Goal: Information Seeking & Learning: Check status

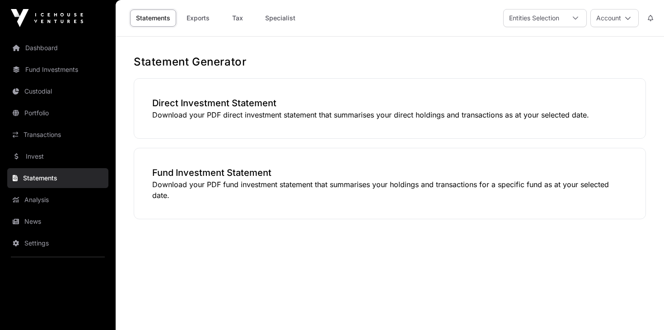
click at [143, 18] on link "Statements" at bounding box center [153, 17] width 46 height 17
click at [35, 93] on link "Custodial" at bounding box center [57, 91] width 101 height 20
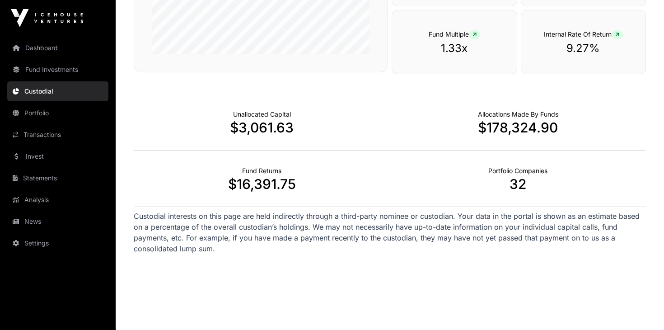
scroll to position [275, 0]
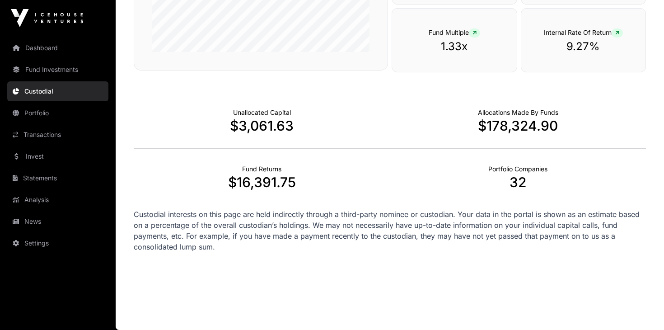
click at [38, 114] on link "Portfolio" at bounding box center [57, 113] width 101 height 20
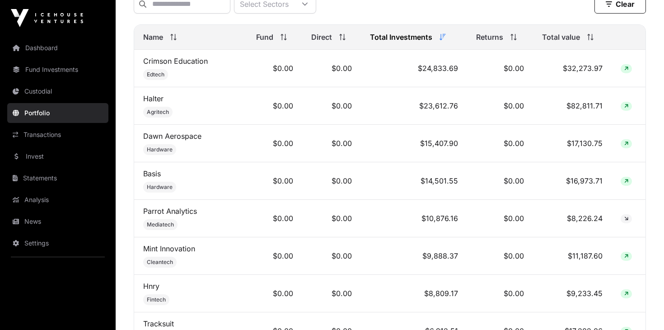
scroll to position [366, 0]
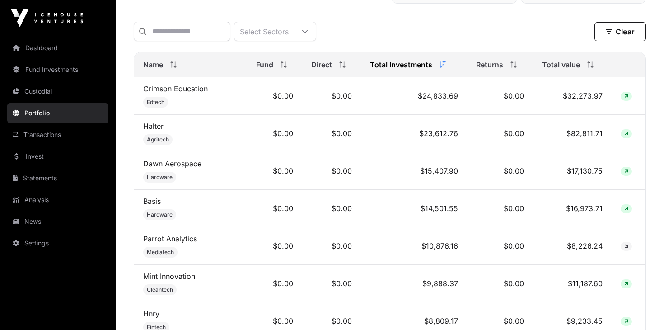
click at [35, 137] on link "Transactions" at bounding box center [57, 135] width 101 height 20
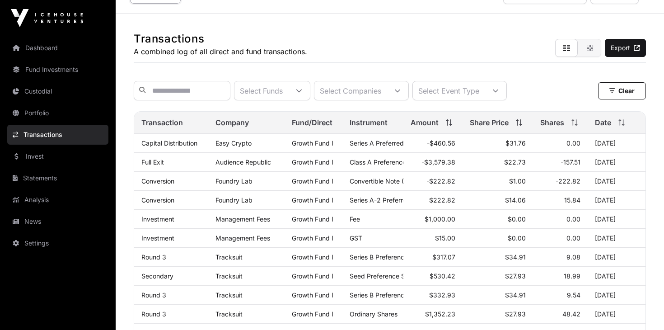
scroll to position [20, 0]
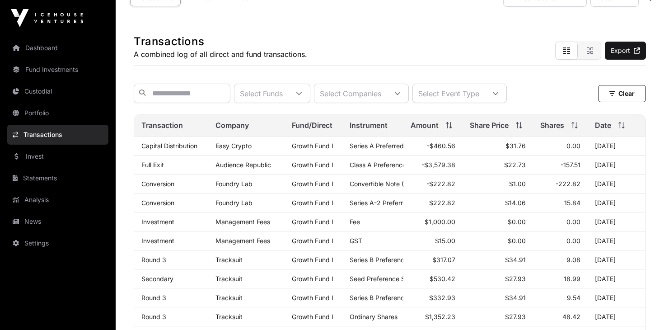
click at [35, 92] on link "Custodial" at bounding box center [57, 91] width 101 height 20
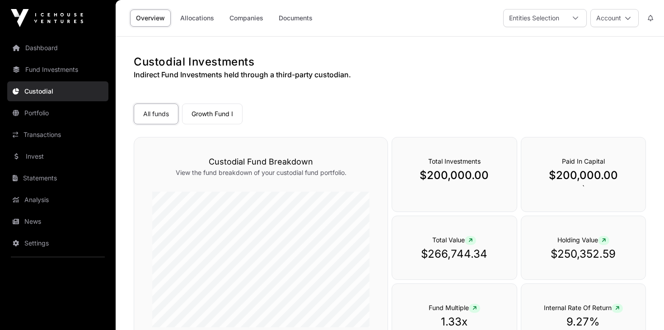
click at [35, 92] on link "Custodial" at bounding box center [57, 91] width 101 height 20
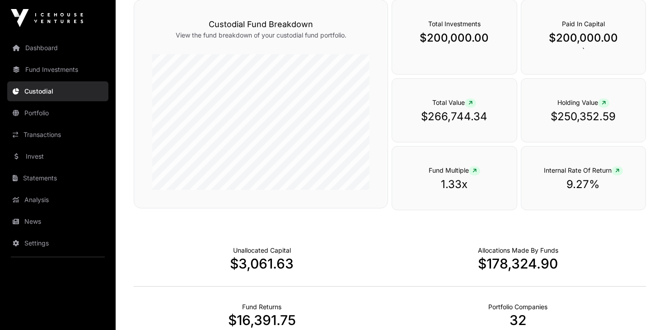
scroll to position [127, 0]
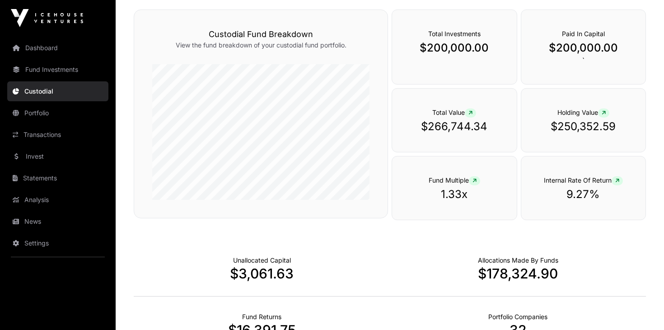
click at [36, 112] on link "Portfolio" at bounding box center [57, 113] width 101 height 20
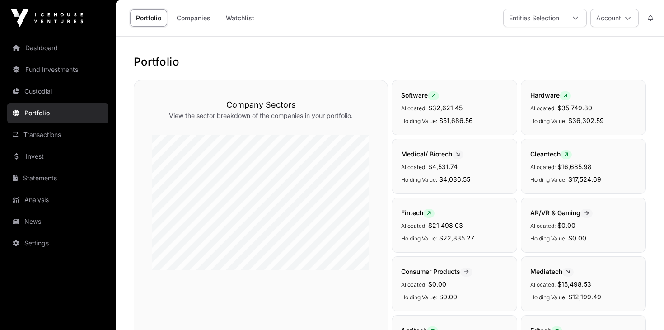
click at [42, 136] on link "Transactions" at bounding box center [57, 135] width 101 height 20
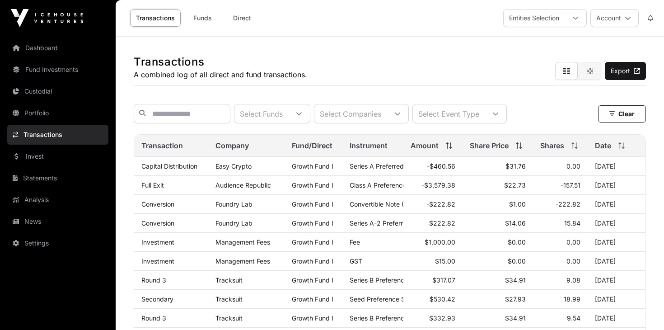
click at [42, 136] on link "Transactions" at bounding box center [57, 135] width 101 height 20
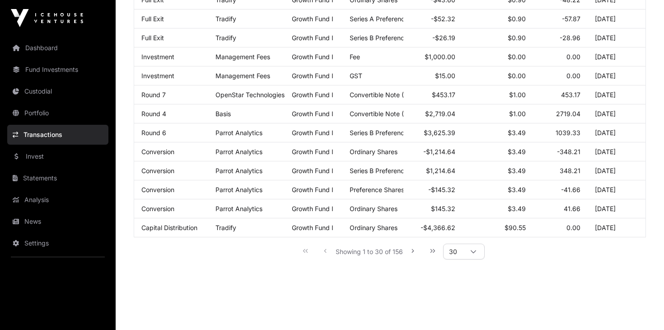
scroll to position [489, 0]
click at [472, 253] on icon at bounding box center [473, 251] width 6 height 6
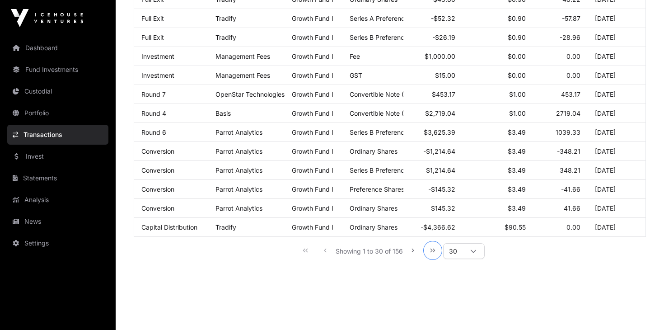
click at [431, 252] on icon "Last Page" at bounding box center [433, 250] width 6 height 6
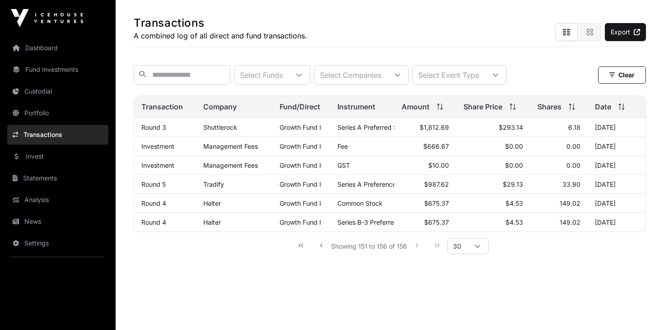
scroll to position [40, 0]
click at [302, 243] on icon "First Page" at bounding box center [301, 244] width 6 height 6
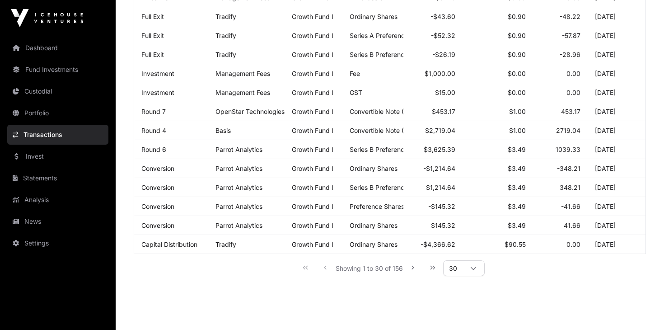
scroll to position [475, 0]
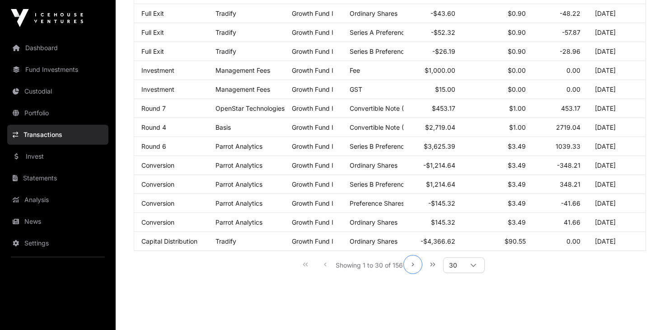
click at [411, 265] on icon "Next Page" at bounding box center [413, 264] width 6 height 6
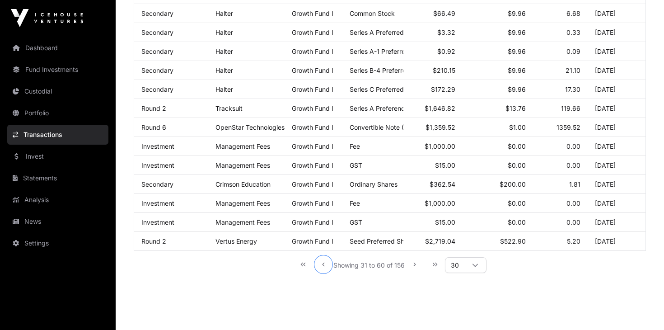
click at [324, 264] on icon "Previous Page" at bounding box center [323, 265] width 2 height 4
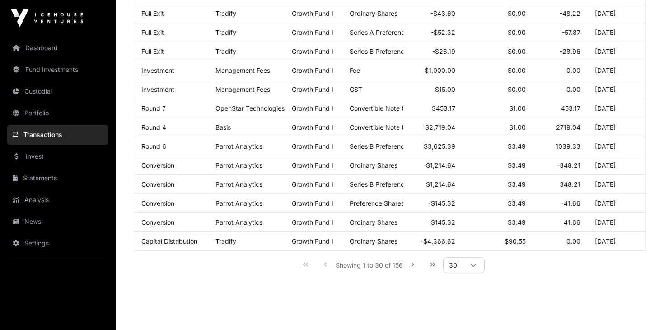
click at [324, 264] on div "Showing 1 to 30 of 156 30" at bounding box center [389, 264] width 189 height 20
click at [324, 265] on div "Showing 1 to 30 of 156 30" at bounding box center [389, 264] width 189 height 20
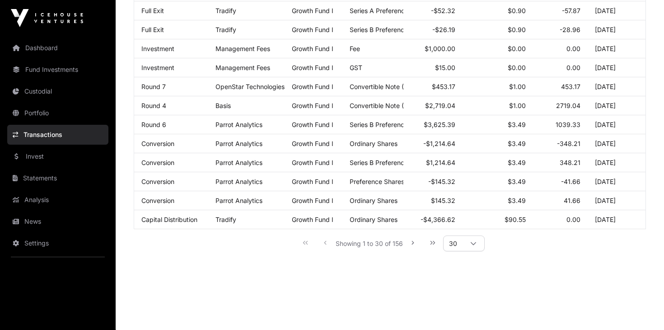
scroll to position [501, 0]
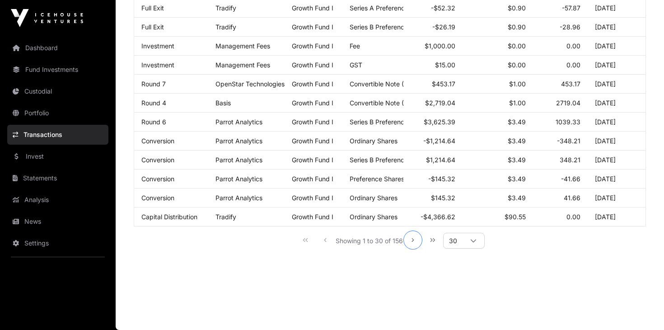
click at [412, 242] on icon "Next Page" at bounding box center [413, 240] width 6 height 6
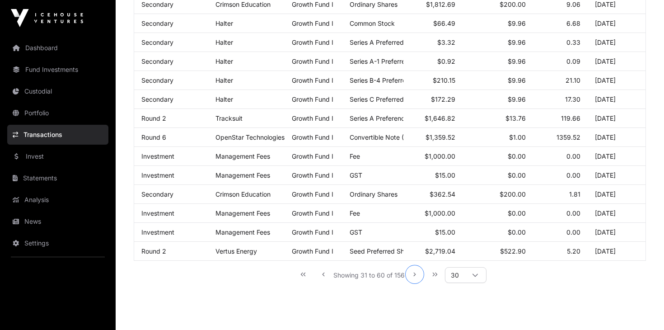
scroll to position [467, 0]
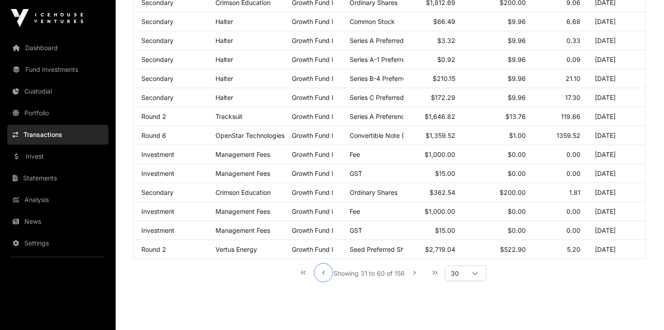
click at [324, 273] on icon "Previous Page" at bounding box center [323, 272] width 6 height 6
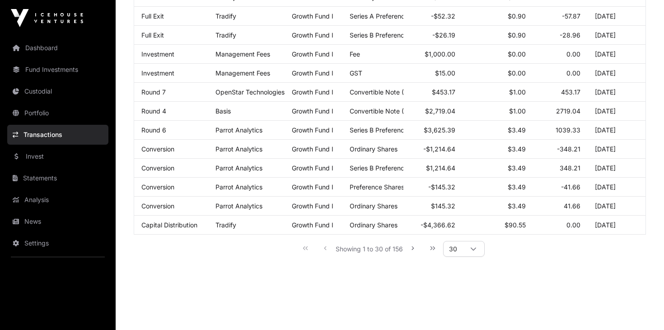
scroll to position [492, 0]
click at [412, 248] on icon "Next Page" at bounding box center [413, 247] width 6 height 6
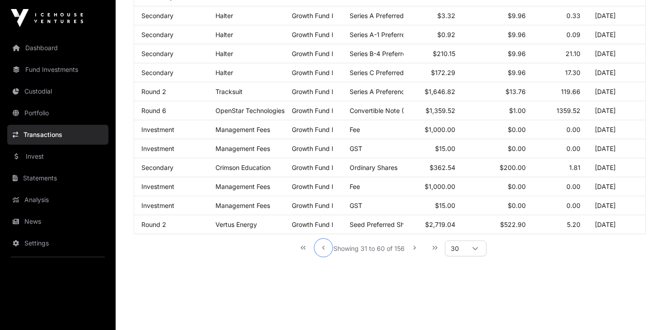
click at [324, 249] on icon "Previous Page" at bounding box center [323, 248] width 2 height 4
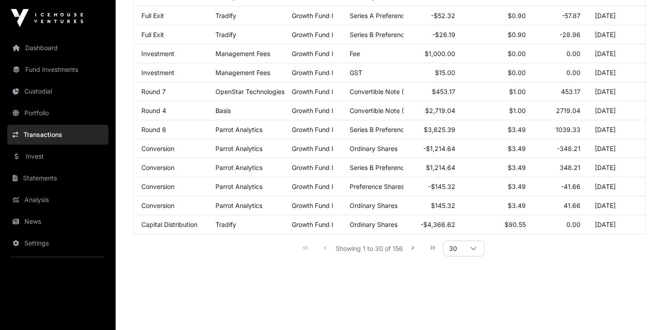
click at [324, 250] on div "Showing 1 to 30 of 156 30" at bounding box center [389, 248] width 189 height 20
click at [324, 249] on div "Showing 1 to 30 of 156 30" at bounding box center [389, 248] width 189 height 20
click at [324, 250] on div "Showing 1 to 30 of 156 30" at bounding box center [389, 248] width 189 height 20
click at [325, 251] on div "Showing 1 to 30 of 156 30" at bounding box center [389, 248] width 189 height 20
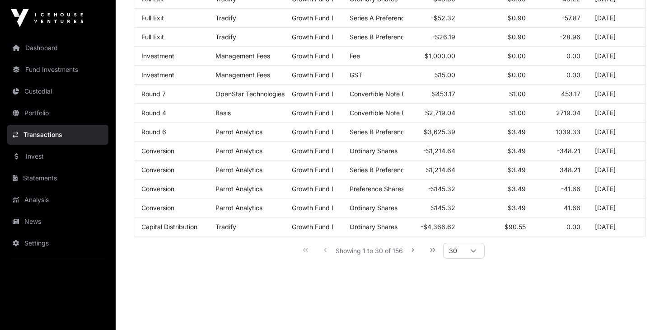
drag, startPoint x: 331, startPoint y: 250, endPoint x: 470, endPoint y: 281, distance: 142.0
click at [325, 251] on div "Showing 1 to 30 of 156 30" at bounding box center [389, 250] width 189 height 20
click at [413, 250] on icon "Next Page" at bounding box center [413, 250] width 2 height 4
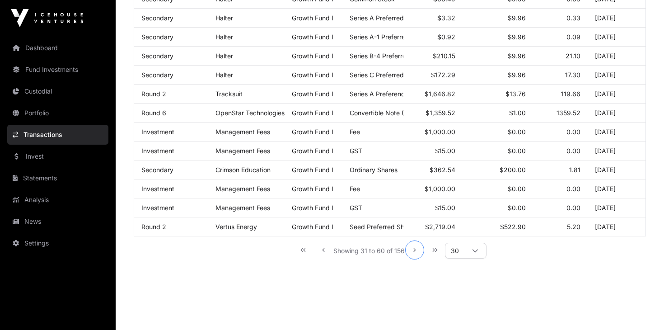
click at [416, 253] on icon "Next Page" at bounding box center [415, 250] width 6 height 6
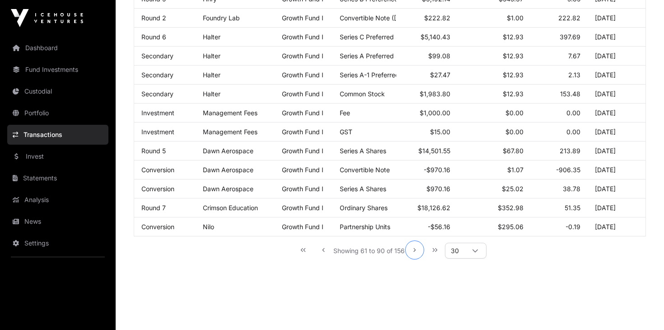
click at [416, 253] on icon "Next Page" at bounding box center [415, 250] width 6 height 6
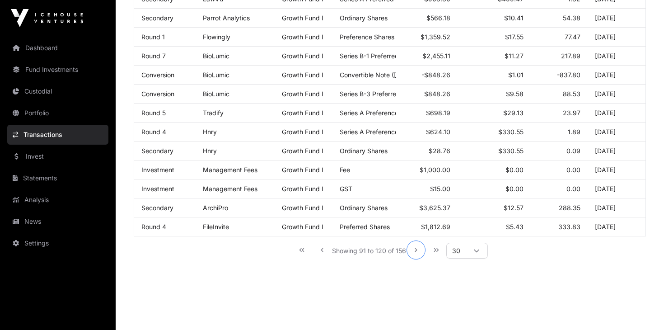
click at [416, 253] on icon "Next Page" at bounding box center [416, 250] width 6 height 6
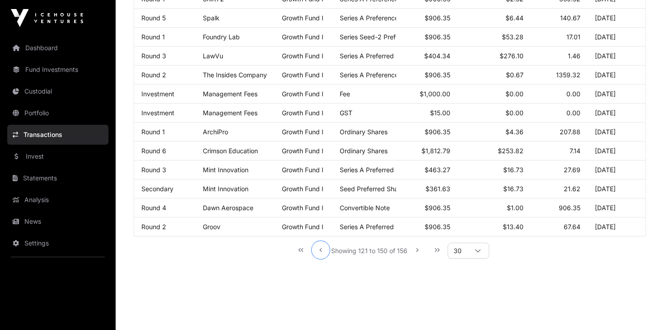
click at [321, 251] on icon "Previous Page" at bounding box center [321, 250] width 6 height 6
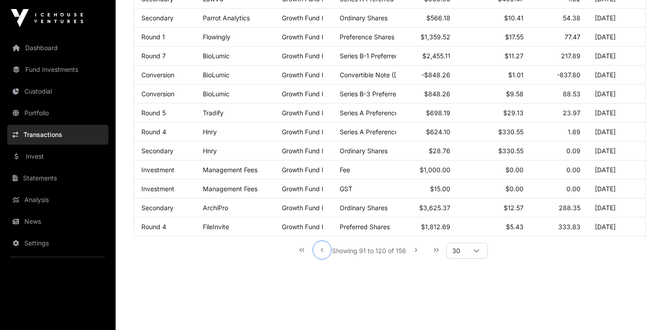
click at [322, 251] on icon "Previous Page" at bounding box center [322, 250] width 2 height 4
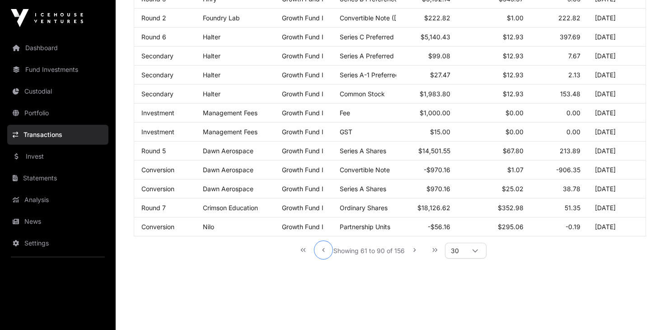
click at [321, 251] on icon "Previous Page" at bounding box center [323, 250] width 6 height 6
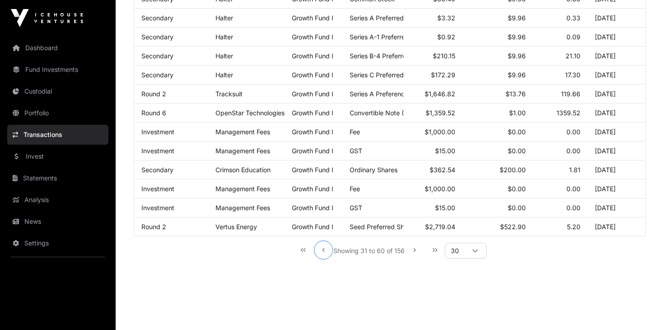
click at [321, 252] on icon "Previous Page" at bounding box center [323, 250] width 6 height 6
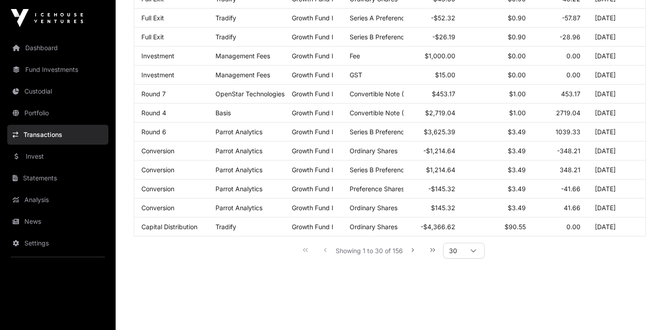
click at [326, 252] on div "Showing 1 to 30 of 156 30" at bounding box center [389, 250] width 189 height 20
click at [410, 252] on icon "Next Page" at bounding box center [413, 250] width 6 height 6
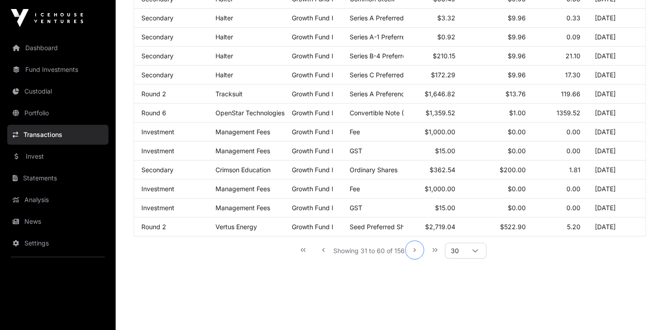
click at [410, 252] on button "Next Page" at bounding box center [415, 250] width 18 height 18
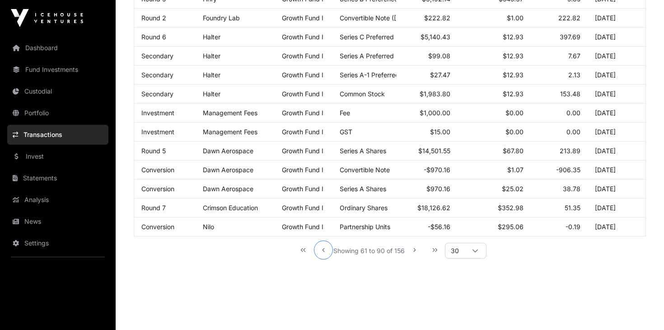
click at [323, 251] on icon "Previous Page" at bounding box center [323, 250] width 2 height 4
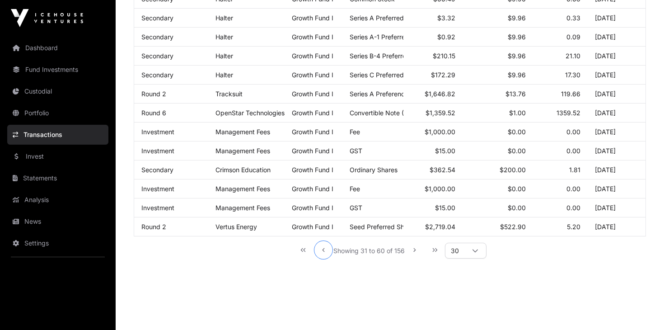
click at [324, 251] on icon "Previous Page" at bounding box center [323, 250] width 2 height 4
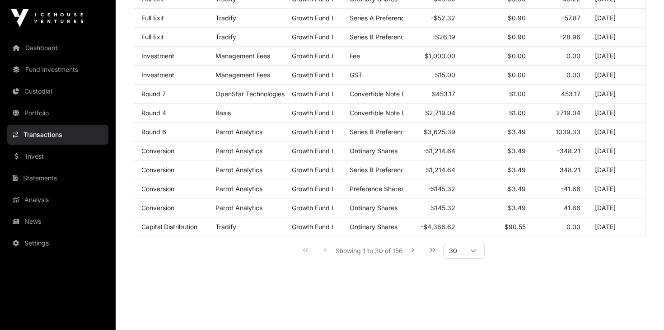
click at [324, 252] on div "Showing 1 to 30 of 156 30" at bounding box center [389, 250] width 189 height 20
click at [325, 252] on div "Showing 1 to 30 of 156 30" at bounding box center [389, 250] width 189 height 20
click at [325, 253] on div "Showing 1 to 30 of 156 30" at bounding box center [389, 250] width 189 height 20
click at [325, 254] on div "Showing 1 to 30 of 156 30" at bounding box center [389, 250] width 189 height 20
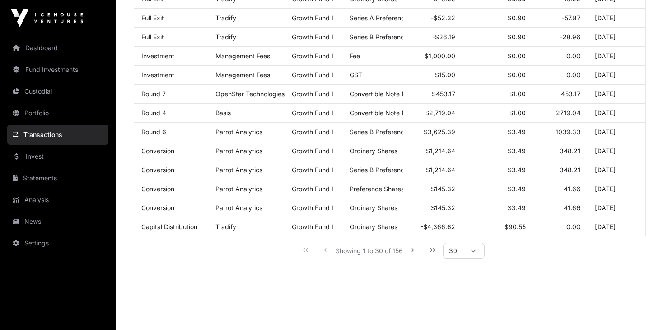
click at [326, 255] on div "Showing 1 to 30 of 156 30" at bounding box center [389, 250] width 189 height 20
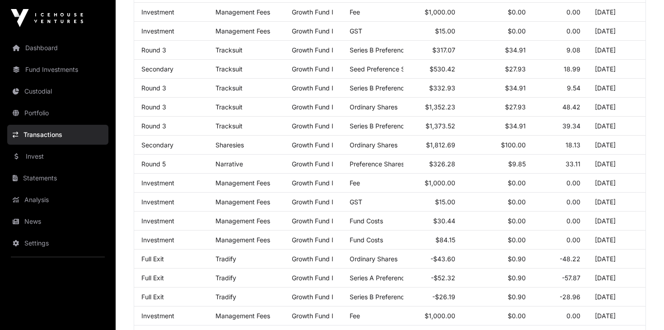
scroll to position [229, 0]
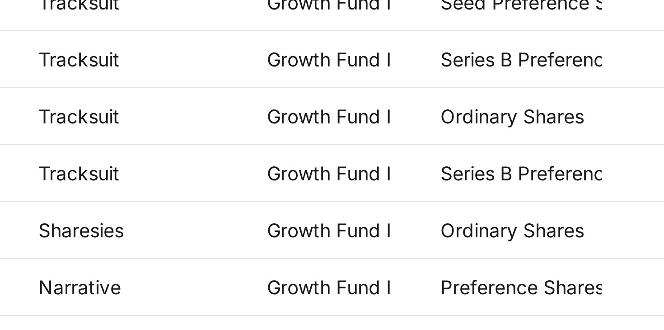
click at [303, 144] on link "Growth Fund I" at bounding box center [313, 146] width 42 height 8
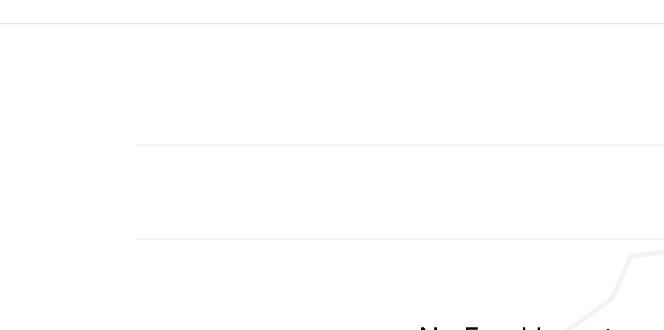
click at [303, 153] on div "No Fund Investments. View offers" at bounding box center [390, 193] width 512 height 210
